Goal: Task Accomplishment & Management: Use online tool/utility

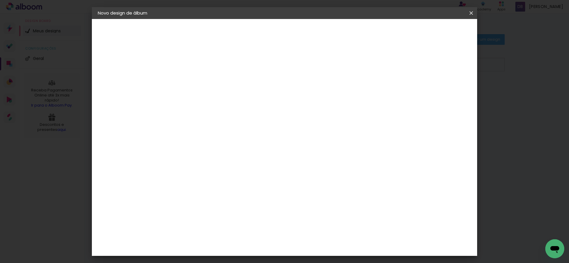
click at [0, 0] on iron-icon at bounding box center [0, 0] width 0 height 0
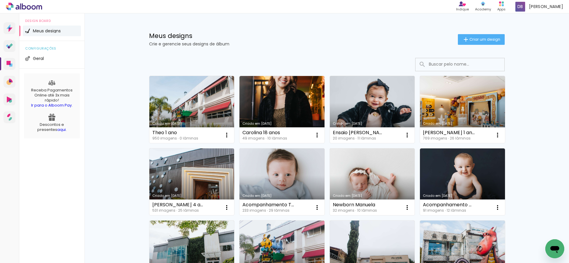
click at [380, 100] on link "Criado em [DATE]" at bounding box center [372, 109] width 85 height 67
click at [0, 0] on neon-animated-pages "Confirmar Cancelar" at bounding box center [0, 0] width 0 height 0
